Goal: Book appointment/travel/reservation

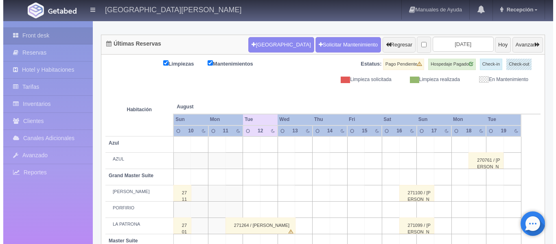
scroll to position [69, 0]
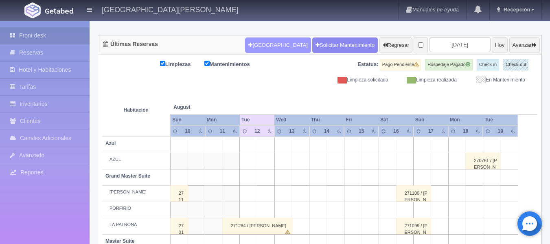
click at [254, 47] on button "[GEOGRAPHIC_DATA]" at bounding box center [278, 44] width 66 height 15
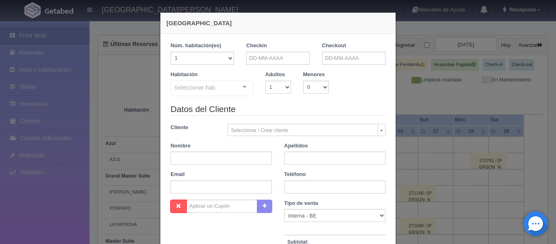
checkbox input "false"
click at [289, 62] on input "text" at bounding box center [277, 58] width 63 height 13
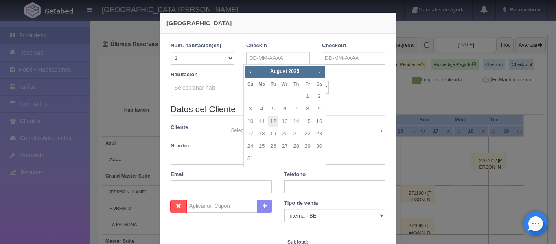
click at [318, 68] on span "Next" at bounding box center [319, 71] width 7 height 7
click at [285, 100] on link "1" at bounding box center [284, 96] width 11 height 12
type input "[DATE]"
checkbox input "false"
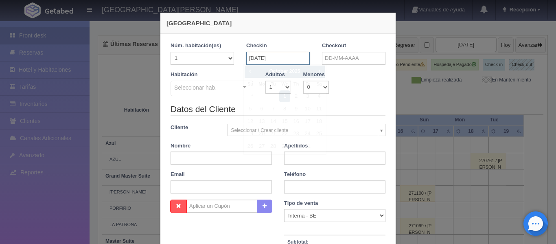
click at [296, 59] on input "[DATE]" at bounding box center [277, 58] width 63 height 13
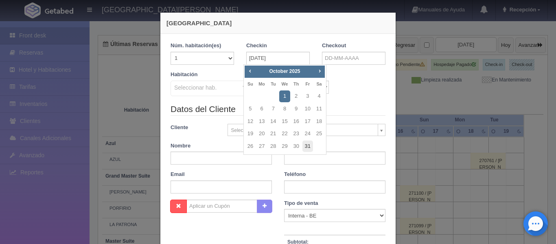
click at [306, 150] on link "31" at bounding box center [307, 146] width 11 height 12
type input "[DATE]"
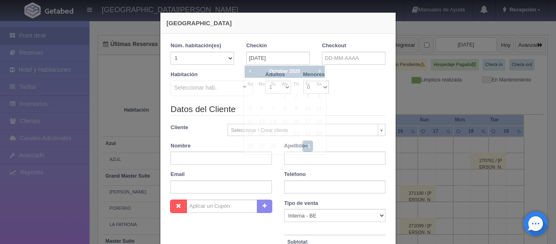
checkbox input "false"
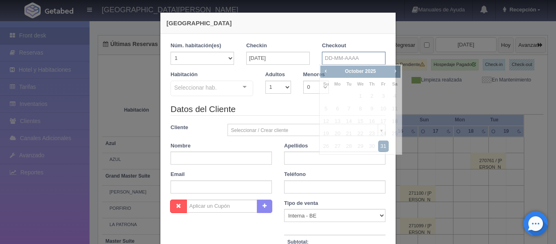
click at [328, 61] on input "text" at bounding box center [353, 58] width 63 height 13
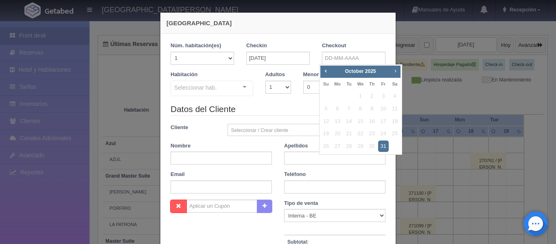
click at [398, 72] on span "Next" at bounding box center [395, 71] width 7 height 7
click at [323, 109] on link "2" at bounding box center [326, 109] width 11 height 12
type input "[DATE]"
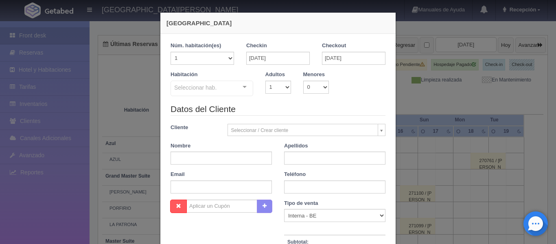
checkbox input "false"
click at [287, 90] on select "1 2 3 4 5 6 7 8 9 10" at bounding box center [278, 87] width 26 height 13
select select "2"
click at [265, 81] on select "1 2 3 4 5 6 7 8 9 10" at bounding box center [278, 87] width 26 height 13
click at [230, 88] on div "Seleccionar hab." at bounding box center [212, 88] width 83 height 15
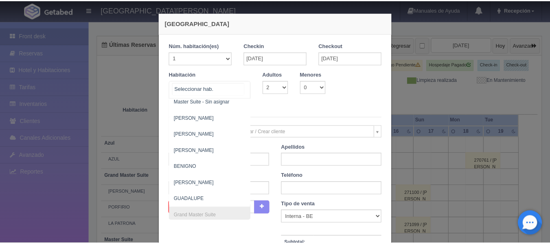
scroll to position [103, 0]
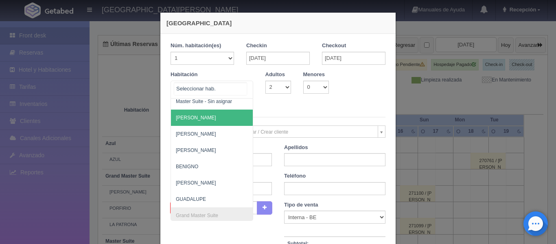
click at [199, 120] on span "[PERSON_NAME]" at bounding box center [251, 117] width 161 height 16
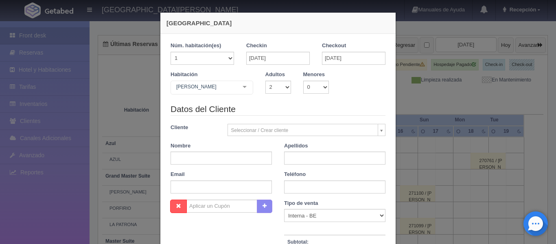
checkbox input "false"
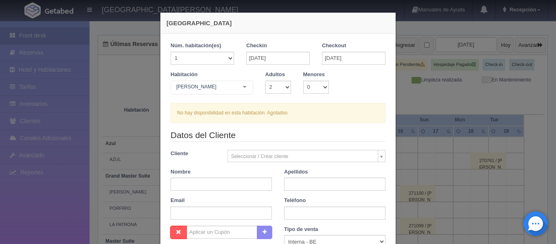
click at [406, 93] on div "[GEOGRAPHIC_DATA] 1 Núm. habitación(es) 1 2 3 4 5 6 7 8 9 10 11 12 13 14 15 16 …" at bounding box center [278, 122] width 556 height 244
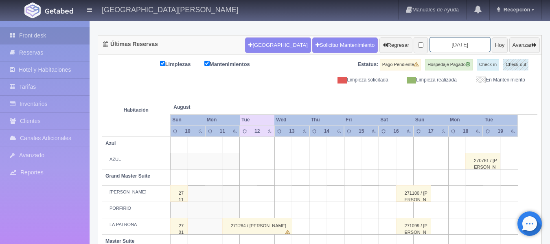
click at [460, 42] on input "[DATE]" at bounding box center [459, 44] width 61 height 15
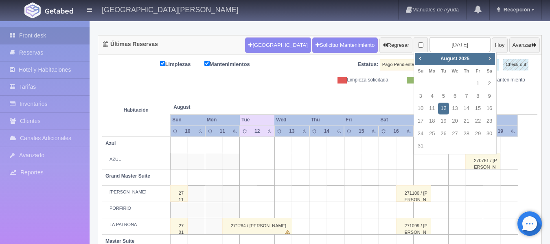
click at [488, 59] on span "Next" at bounding box center [489, 58] width 7 height 7
click at [424, 60] on link "Prev" at bounding box center [420, 58] width 9 height 9
click at [482, 132] on link "31" at bounding box center [478, 134] width 11 height 12
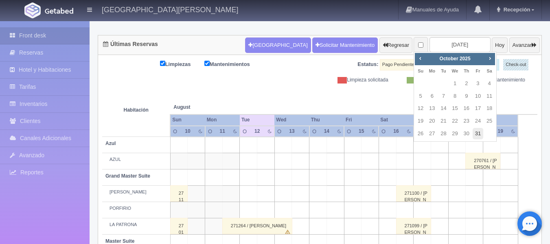
type input "[DATE]"
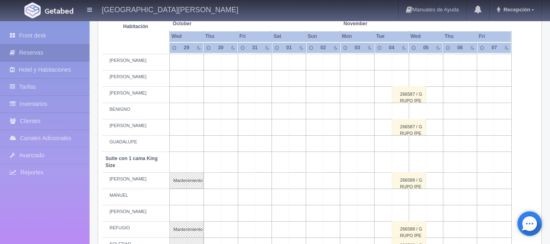
scroll to position [270, 0]
